Goal: Task Accomplishment & Management: Manage account settings

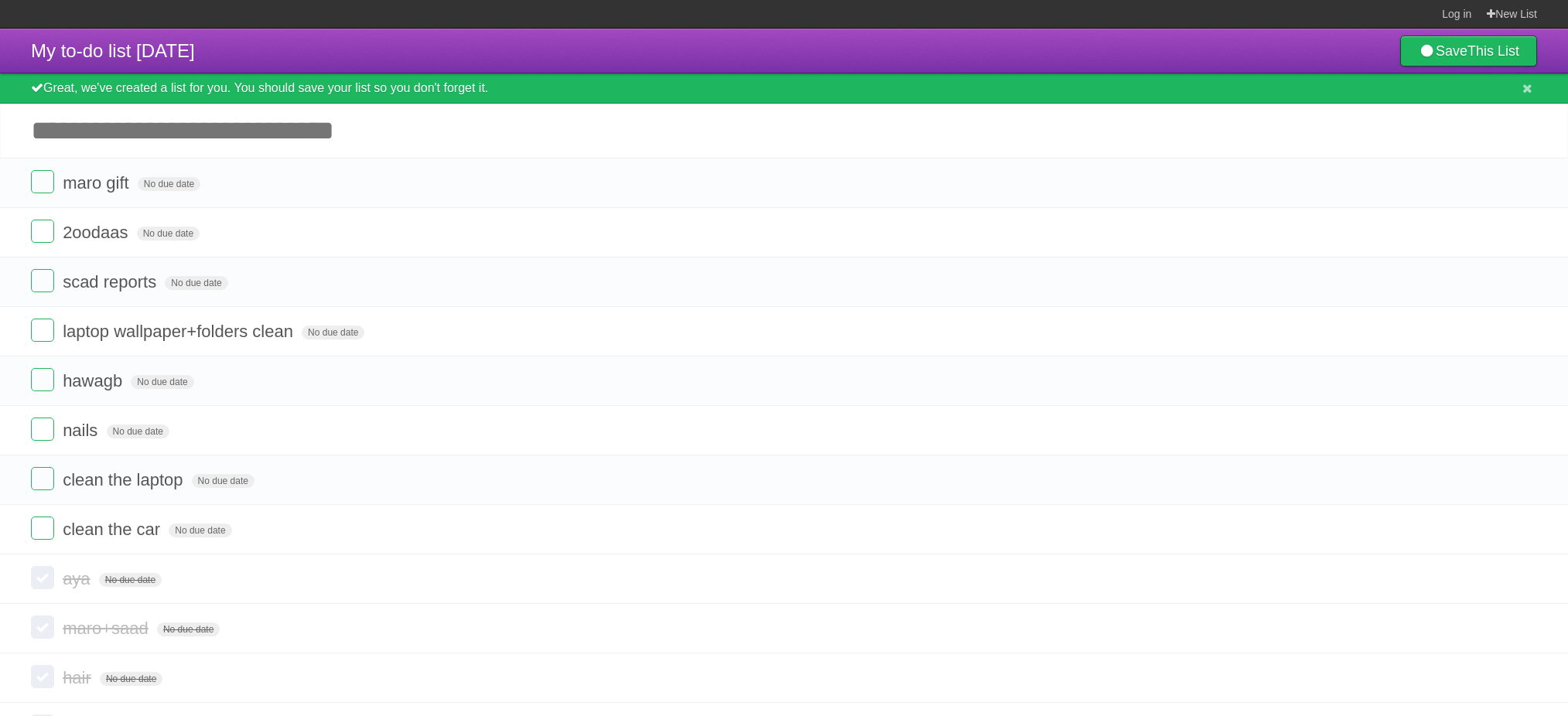
scroll to position [240, 0]
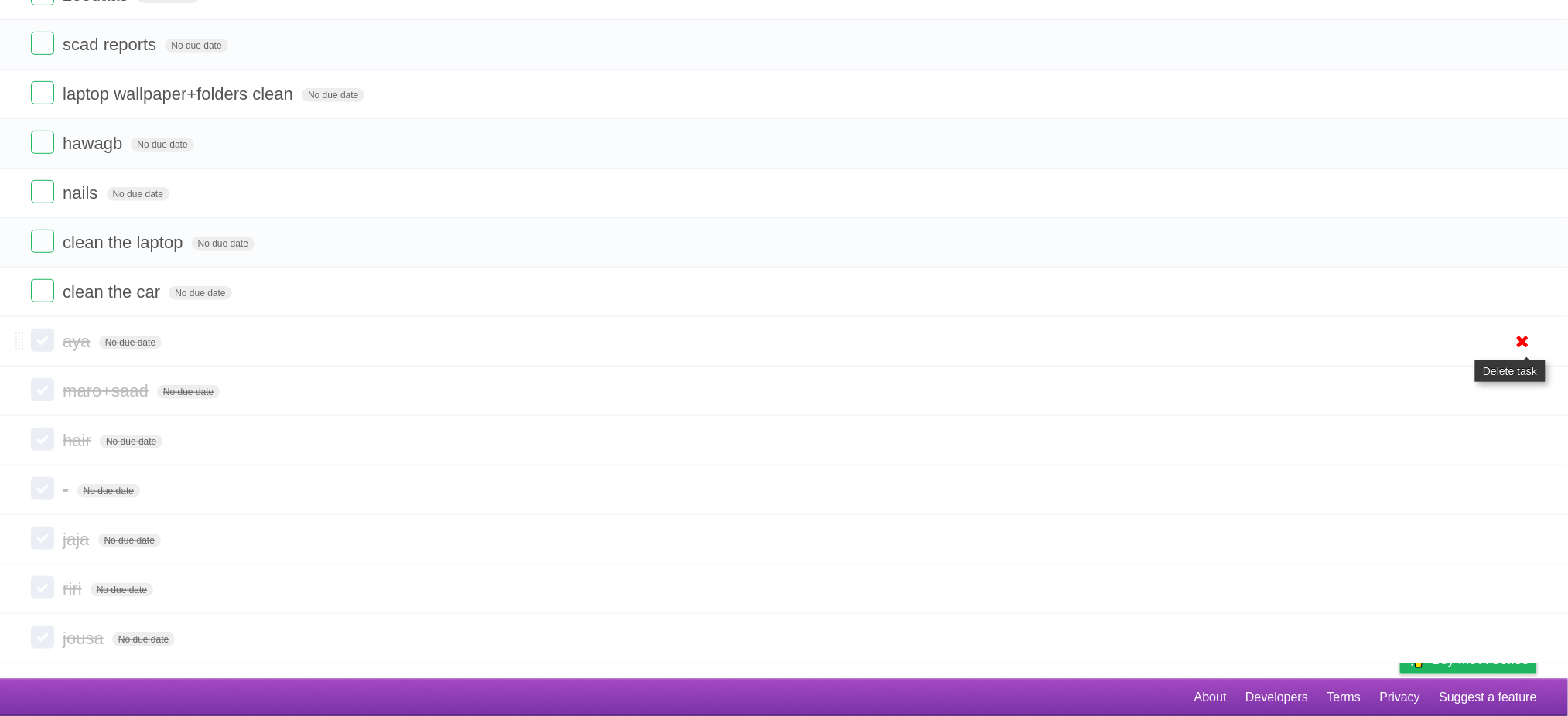
click at [1524, 338] on icon at bounding box center [1524, 342] width 22 height 25
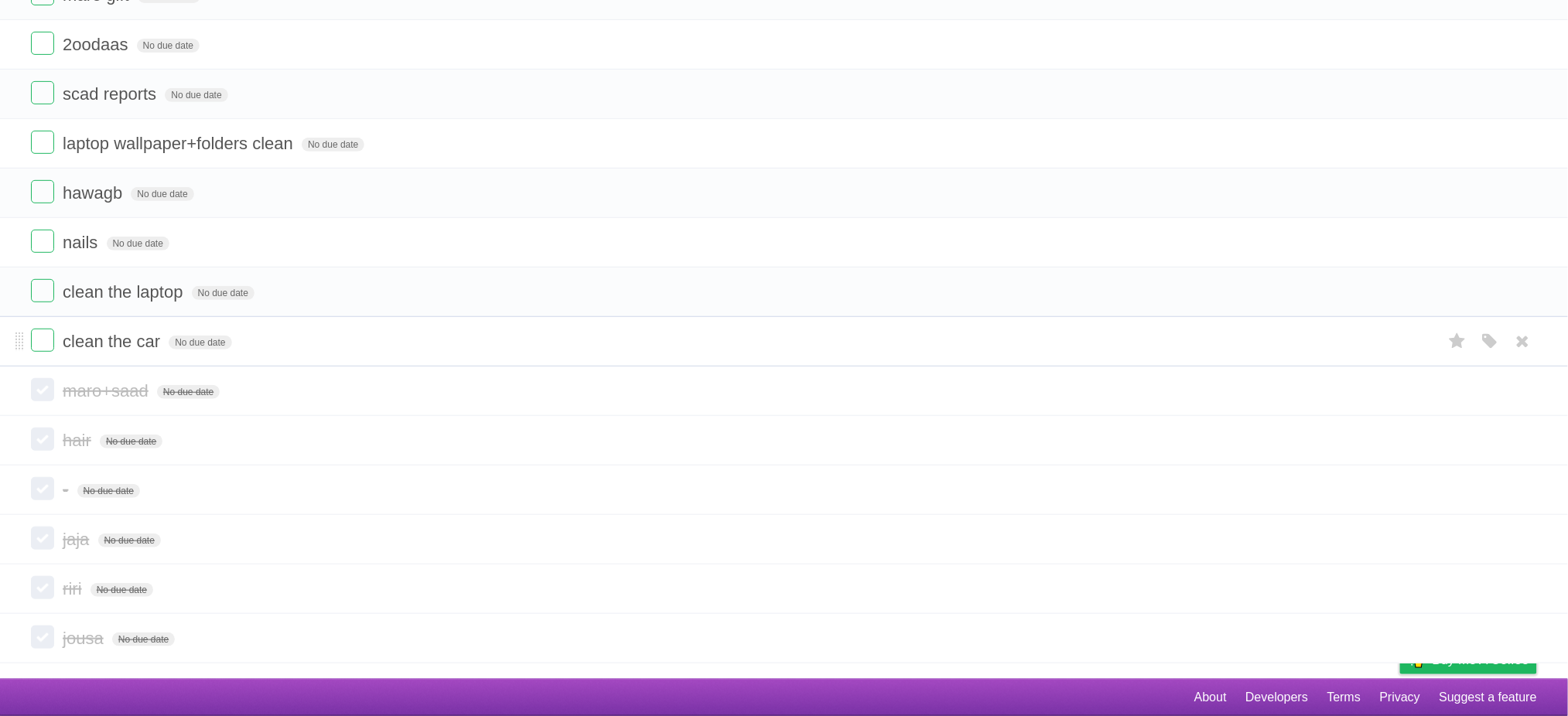
scroll to position [190, 0]
click at [1524, 389] on icon at bounding box center [1524, 391] width 22 height 25
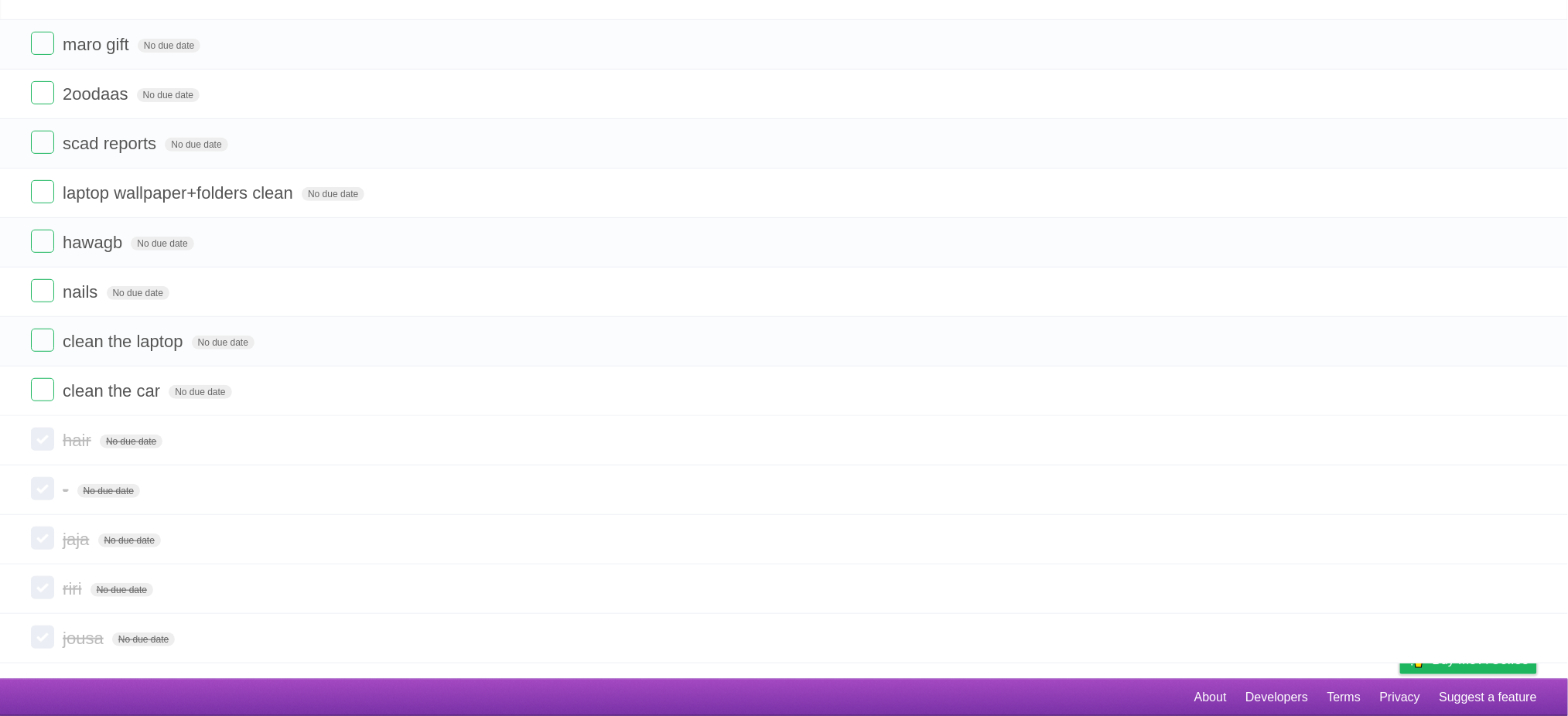
click at [1524, 389] on icon at bounding box center [1524, 391] width 22 height 25
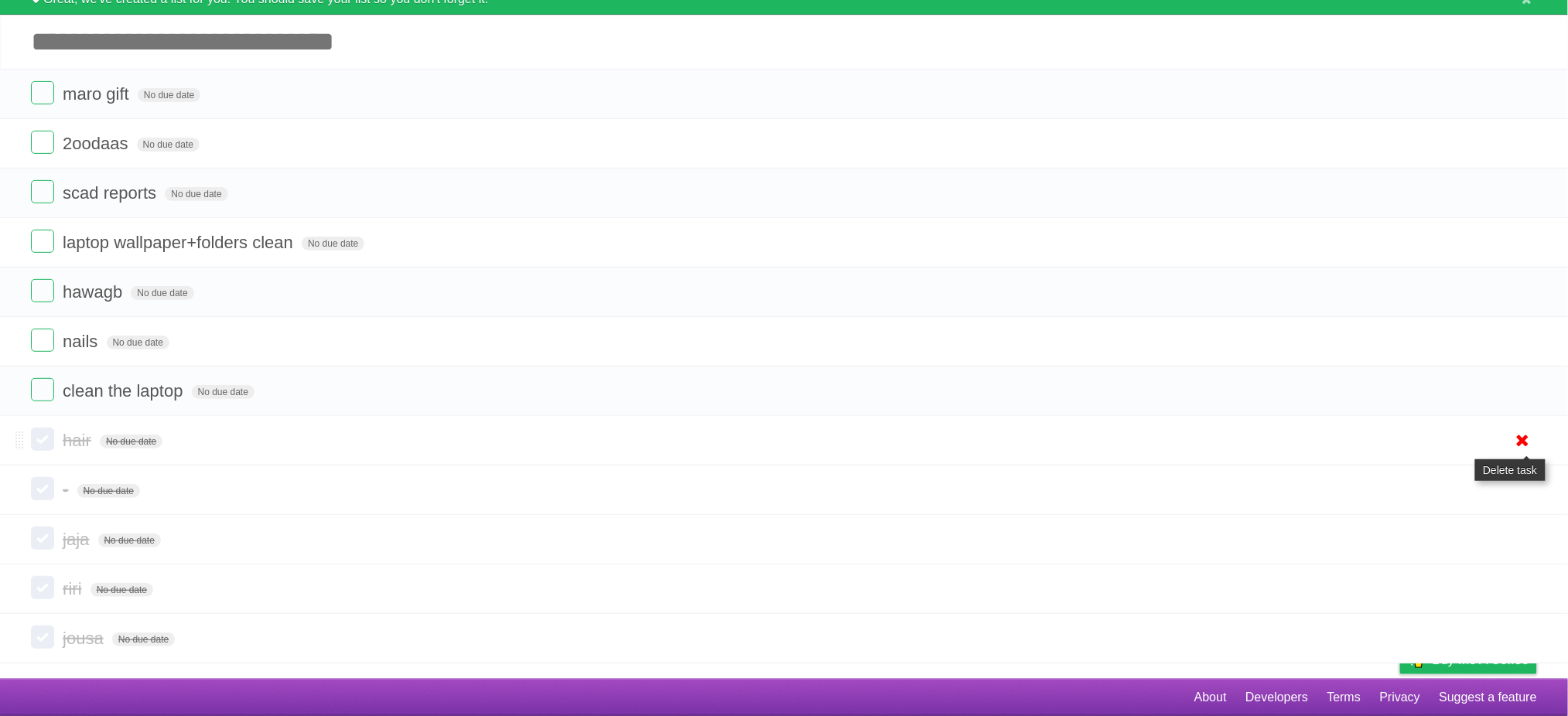
click at [1516, 440] on icon at bounding box center [1524, 440] width 22 height 25
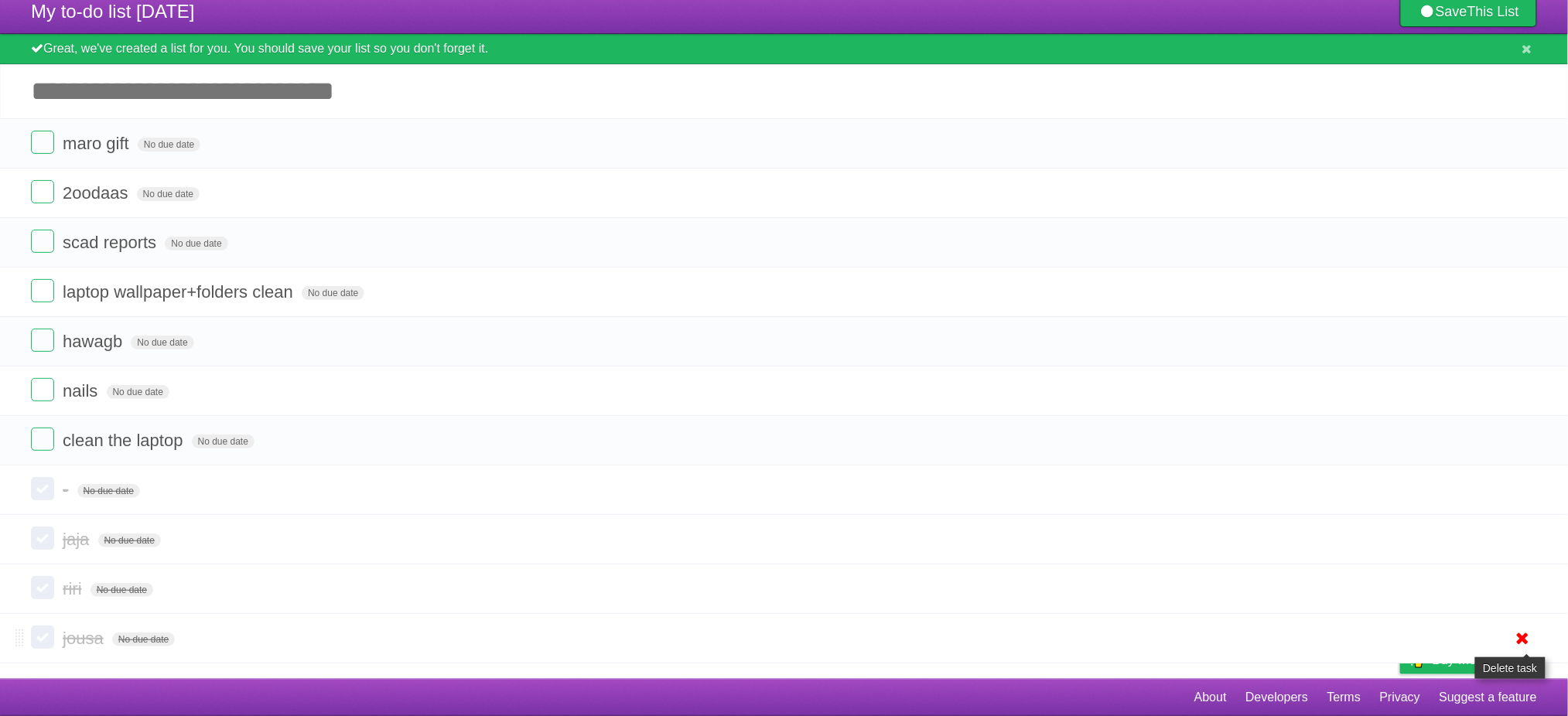
click at [1524, 639] on icon at bounding box center [1524, 638] width 22 height 25
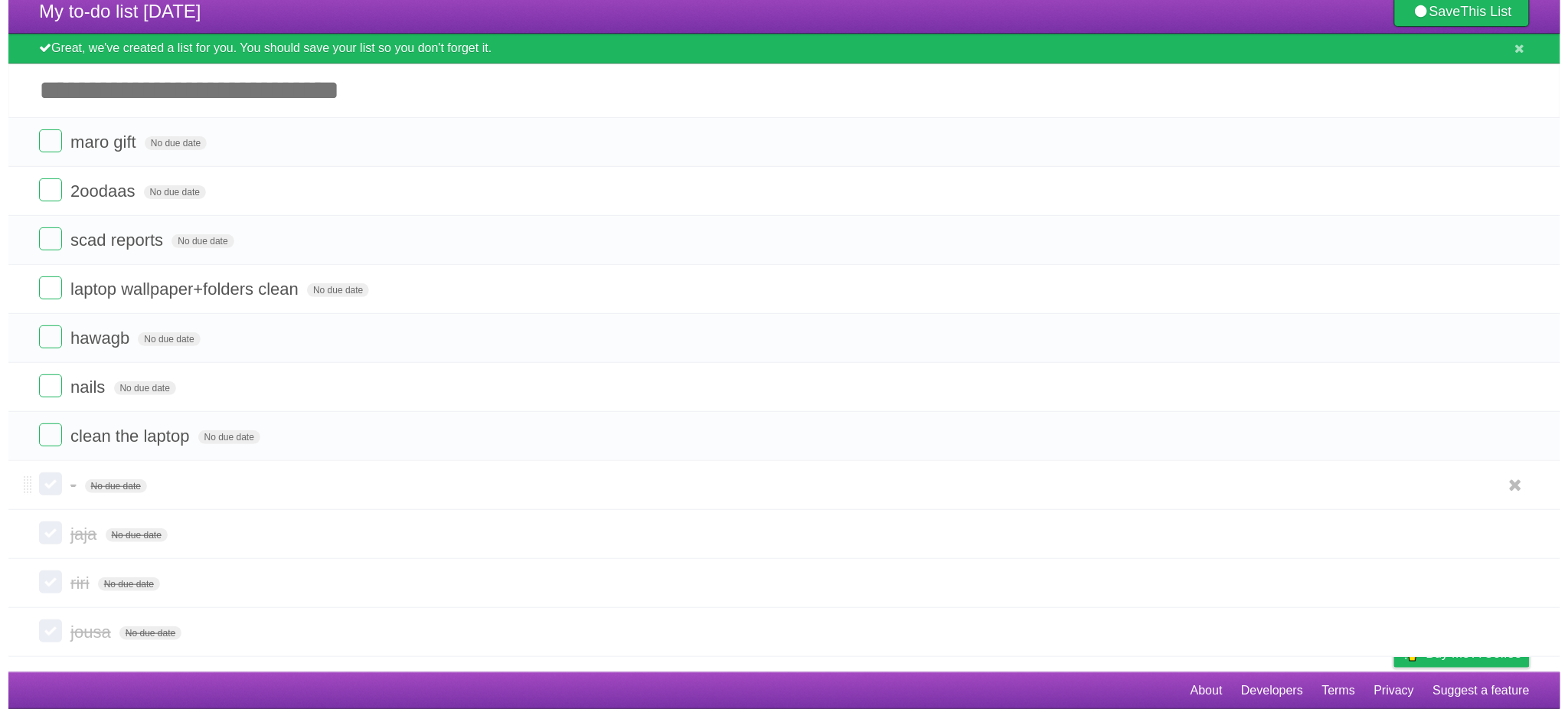
scroll to position [0, 0]
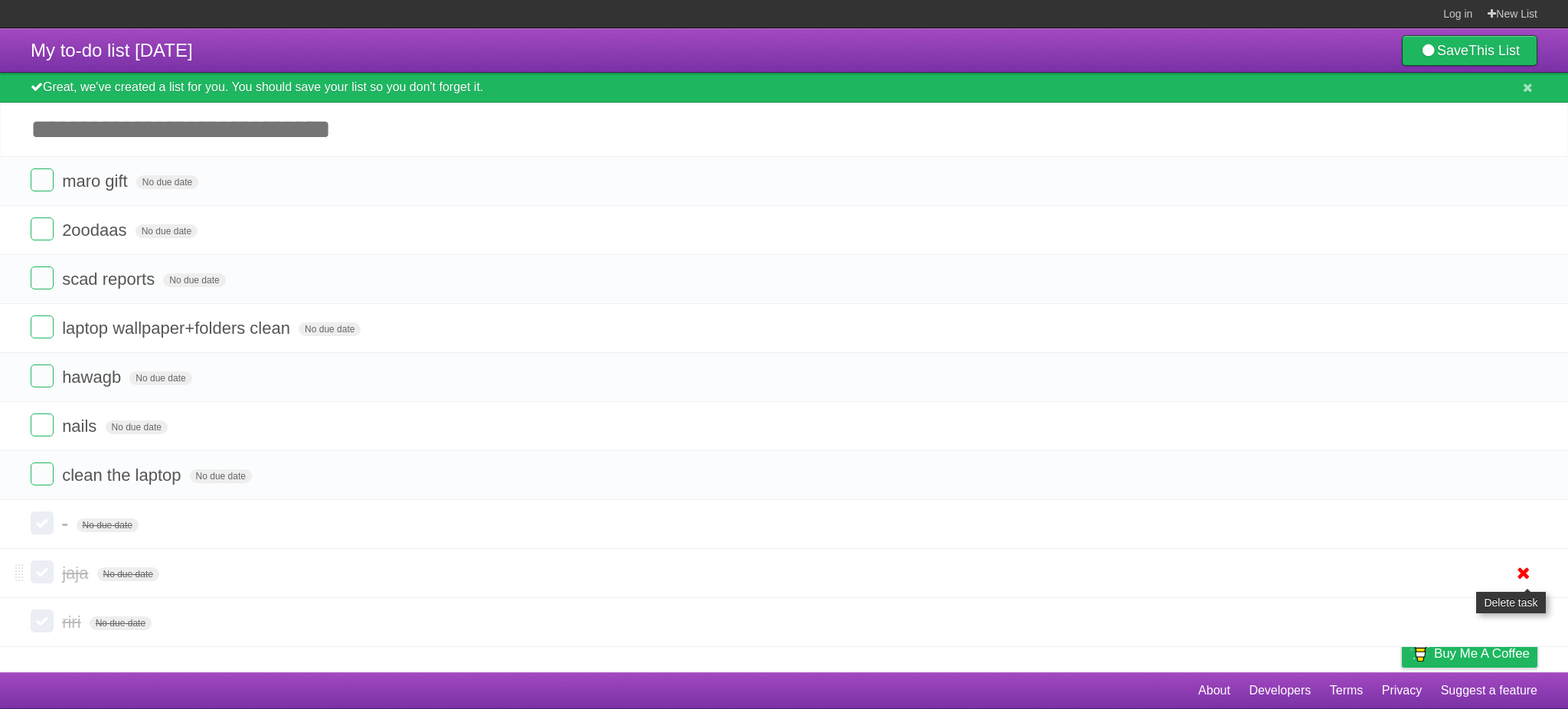
click at [1535, 570] on link at bounding box center [1523, 573] width 29 height 25
click at [1524, 572] on icon at bounding box center [1523, 573] width 22 height 25
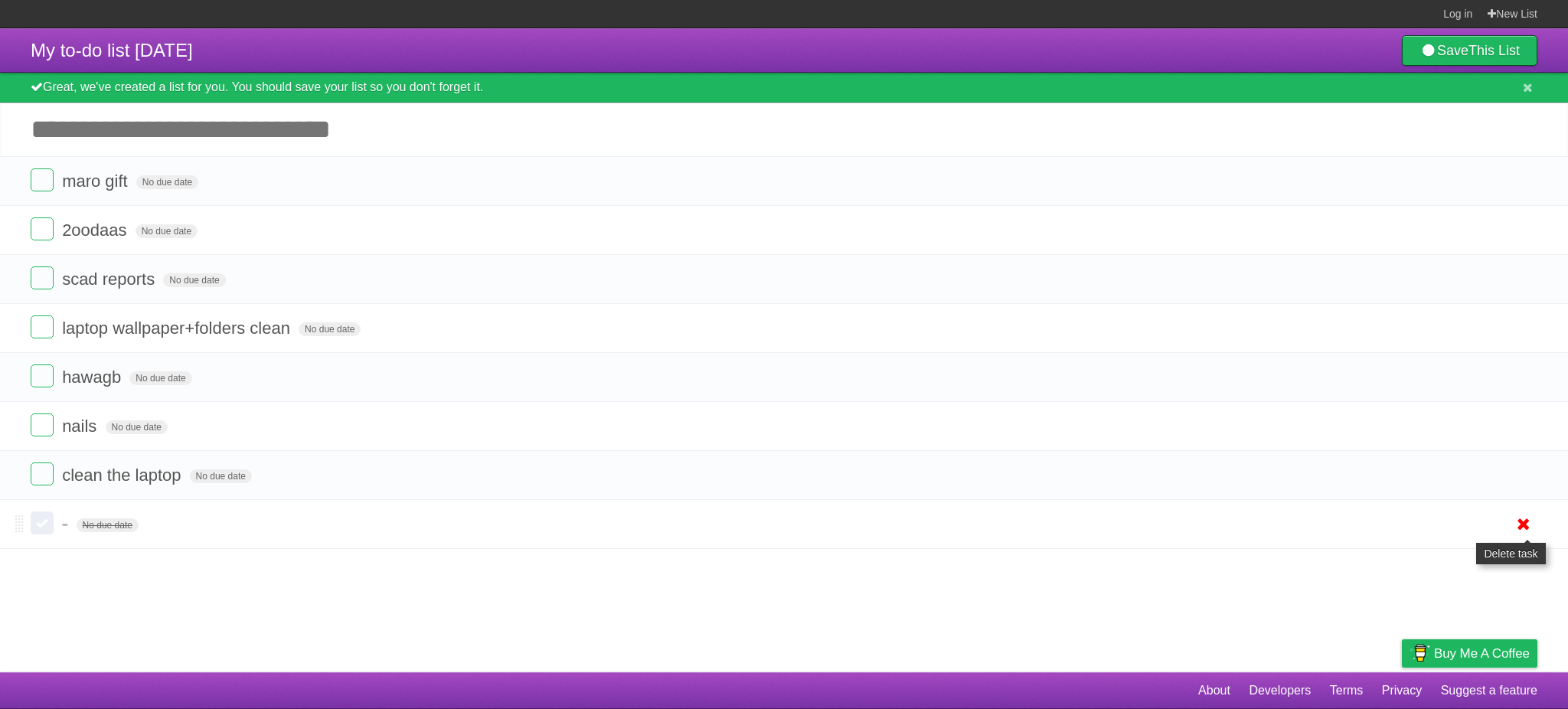
click at [1517, 524] on icon at bounding box center [1523, 524] width 22 height 25
click at [1522, 82] on icon at bounding box center [1527, 88] width 10 height 13
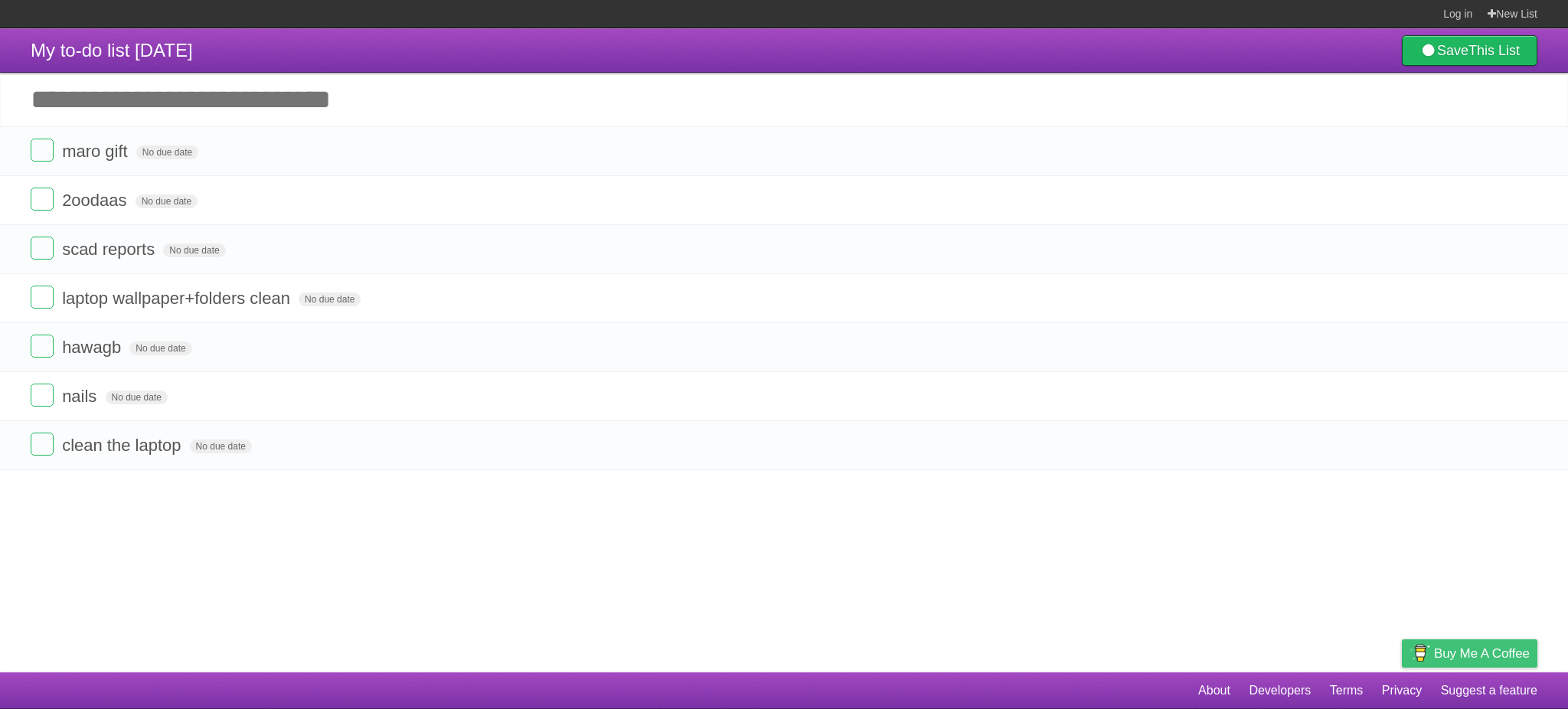
click at [1449, 648] on span "Buy me a coffee" at bounding box center [1481, 653] width 95 height 27
